Goal: Task Accomplishment & Management: Use online tool/utility

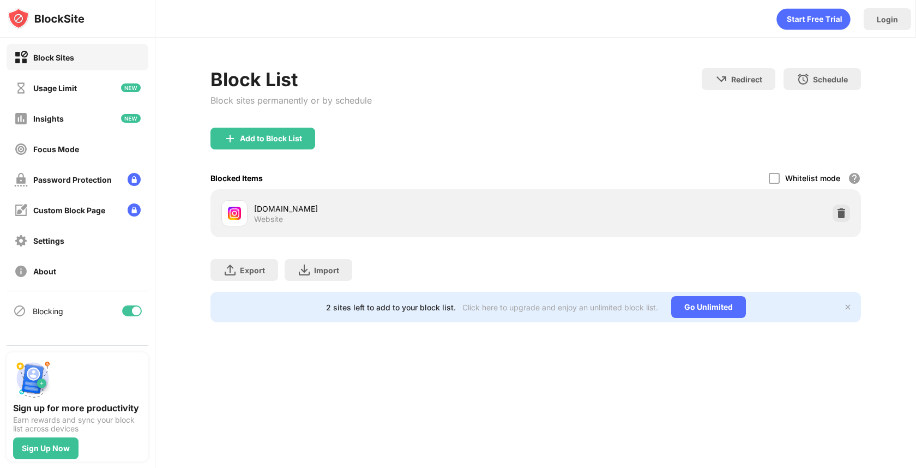
click at [362, 221] on div "[DOMAIN_NAME] Website" at bounding box center [395, 213] width 282 height 21
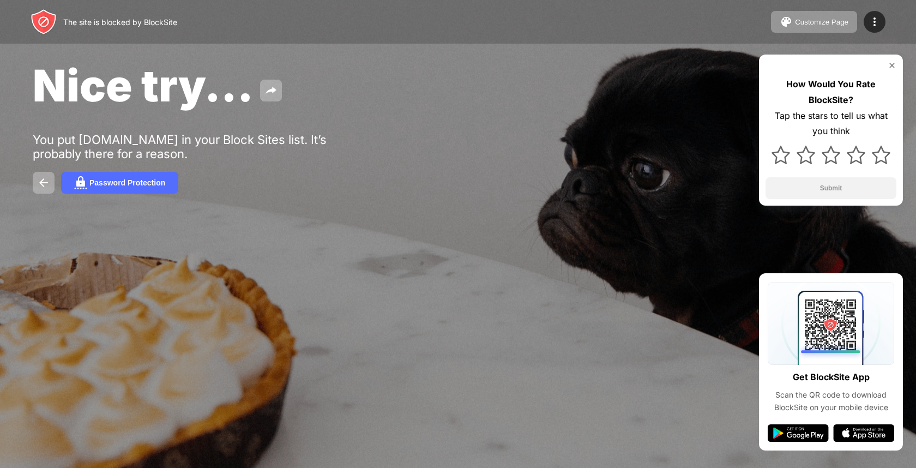
click at [622, 170] on div "Nice try... You put instagram.com in your Block Sites list. It’s probably there…" at bounding box center [458, 126] width 916 height 253
